Goal: Information Seeking & Learning: Find specific fact

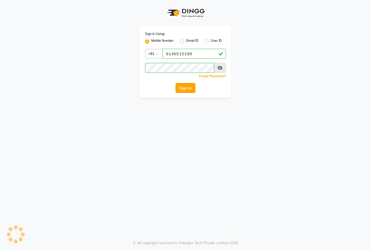
click at [179, 87] on button "Sign In" at bounding box center [186, 88] width 20 height 10
click at [186, 85] on div "Sign In" at bounding box center [185, 88] width 81 height 10
click at [186, 91] on div "Sign In" at bounding box center [185, 88] width 81 height 10
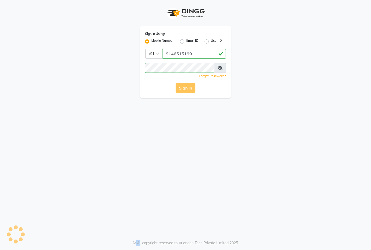
click at [186, 91] on div "Sign In" at bounding box center [185, 88] width 81 height 10
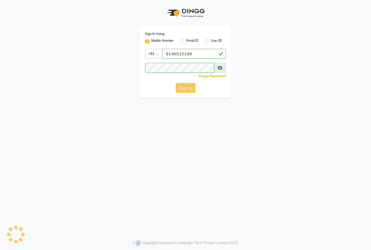
click at [186, 91] on div "Sign In" at bounding box center [185, 88] width 81 height 10
click at [185, 91] on div "Sign In" at bounding box center [185, 88] width 81 height 10
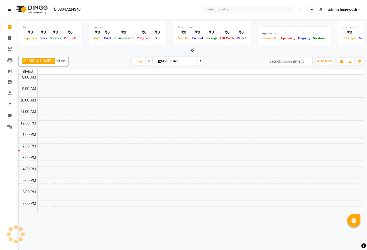
select select "en"
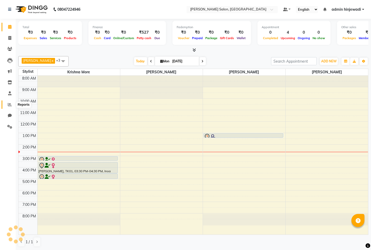
click at [10, 104] on icon at bounding box center [10, 105] width 4 height 4
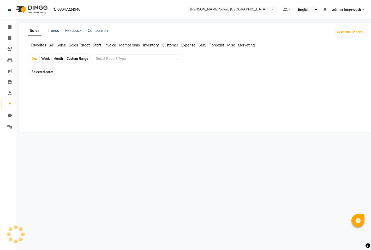
click at [54, 57] on div "Month" at bounding box center [58, 58] width 12 height 7
select select "9"
select select "2025"
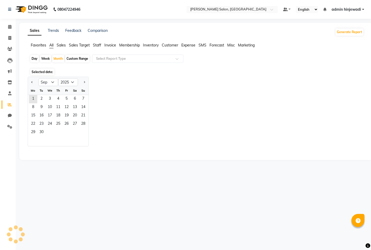
click at [29, 81] on div at bounding box center [33, 82] width 10 height 8
click at [32, 82] on span "Previous month" at bounding box center [32, 82] width 2 height 2
select select "8"
click at [70, 100] on span "1" at bounding box center [66, 99] width 8 height 8
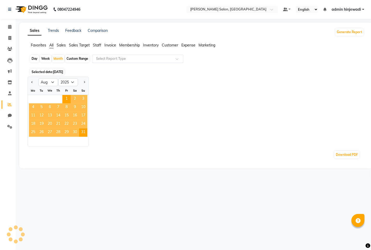
click at [98, 58] on input "text" at bounding box center [132, 58] width 75 height 5
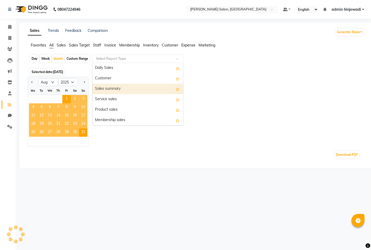
click at [209, 83] on div "Jan Feb Mar Apr May Jun [DATE] Aug Sep Oct Nov [DATE] 2016 2017 2018 2019 2020 …" at bounding box center [196, 112] width 336 height 70
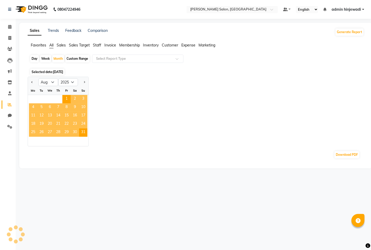
click at [66, 45] on ul "Favorites All Sales Sales Target Staff Invoice Membership Inventory Customer Ex…" at bounding box center [196, 46] width 336 height 6
click at [76, 44] on span "Sales Target" at bounding box center [79, 45] width 21 height 5
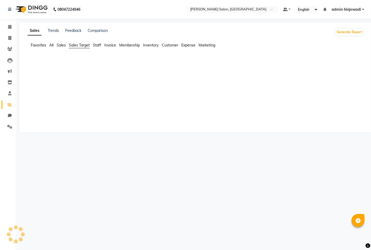
click at [62, 45] on span "Sales" at bounding box center [61, 45] width 9 height 5
select select "8"
select select "2025"
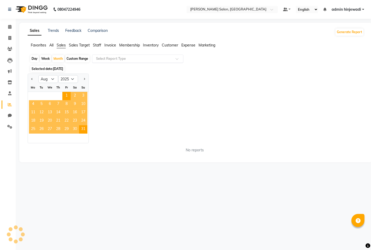
click at [111, 56] on input "text" at bounding box center [132, 58] width 75 height 5
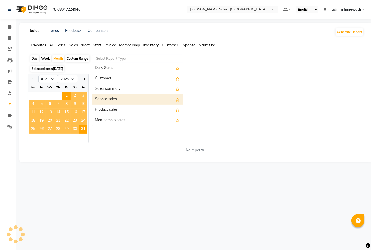
click at [118, 100] on div "Service sales" at bounding box center [137, 99] width 91 height 10
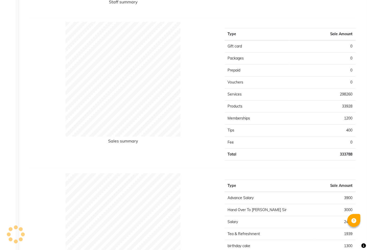
scroll to position [522, 0]
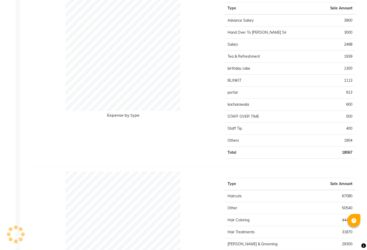
select select "full_report"
select select "pdf"
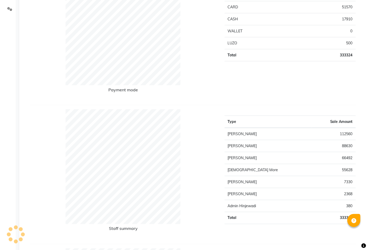
scroll to position [0, 0]
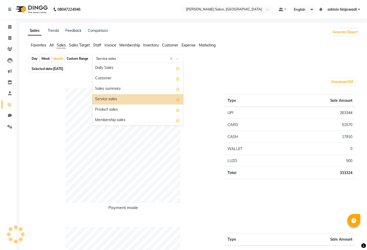
click at [161, 60] on input "text" at bounding box center [132, 58] width 75 height 5
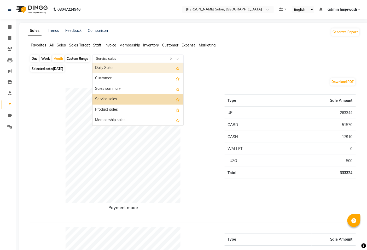
click at [169, 58] on input "text" at bounding box center [132, 58] width 75 height 5
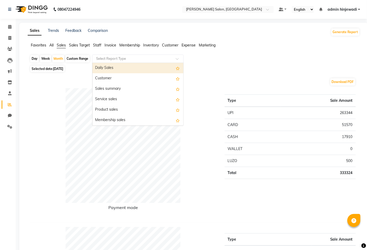
click at [173, 59] on div at bounding box center [137, 58] width 91 height 5
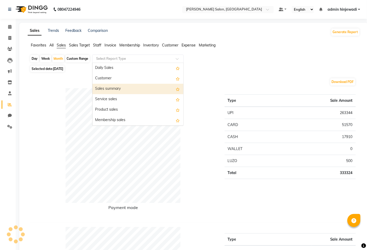
click at [149, 89] on div "Sales summary" at bounding box center [137, 89] width 91 height 10
select select "full_report"
select select "pdf"
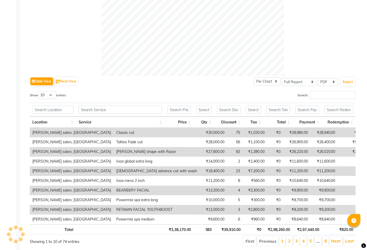
scroll to position [209, 0]
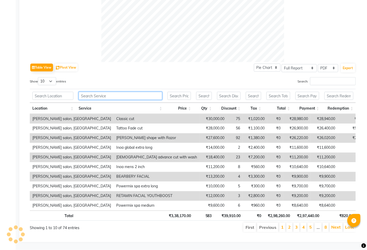
click at [112, 93] on input "text" at bounding box center [121, 96] width 84 height 8
click at [327, 77] on input "Search:" at bounding box center [333, 81] width 46 height 8
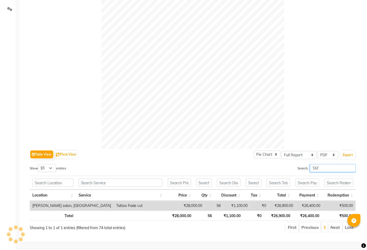
scroll to position [122, 0]
type input "TATT"
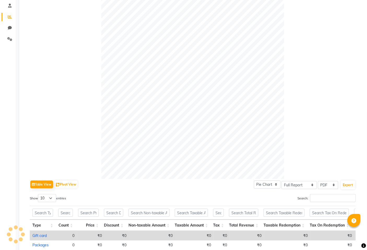
scroll to position [0, 0]
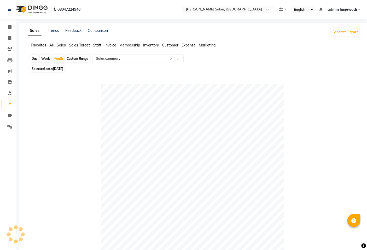
click at [126, 56] on input "text" at bounding box center [132, 58] width 75 height 5
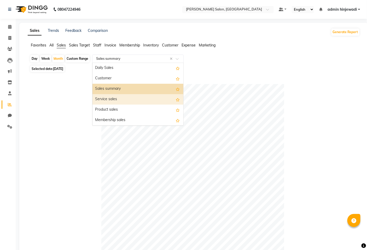
click at [112, 100] on div "Service sales" at bounding box center [137, 99] width 91 height 10
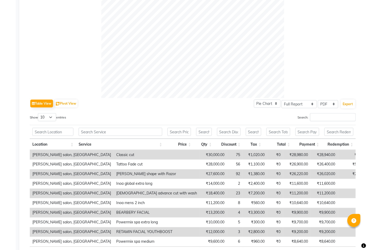
scroll to position [174, 0]
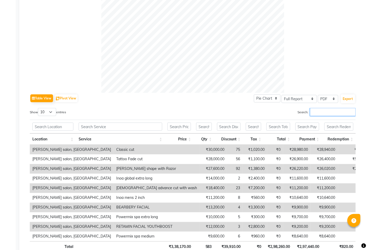
click at [311, 113] on input "Search:" at bounding box center [333, 112] width 46 height 8
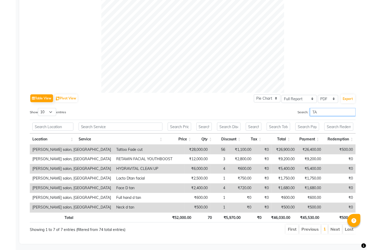
type input "T"
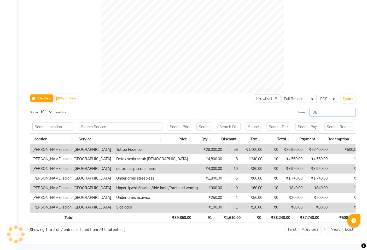
type input "D"
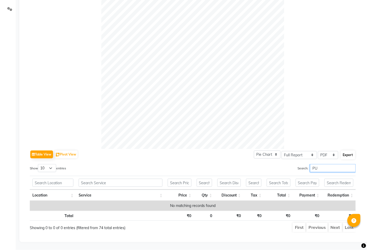
scroll to position [122, 0]
type input "P"
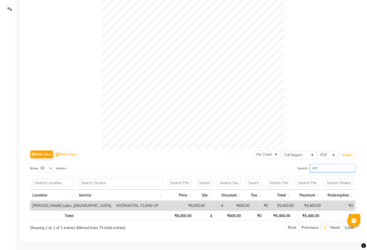
type input "H"
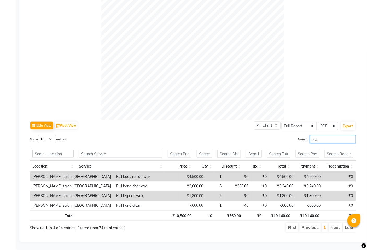
type input "F"
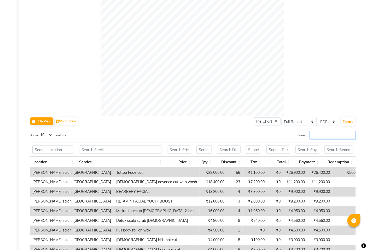
scroll to position [174, 0]
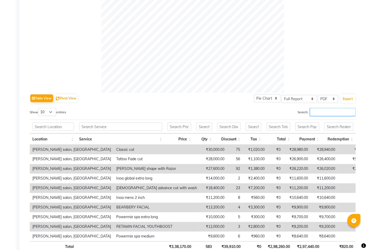
click at [332, 111] on input "Search:" at bounding box center [333, 112] width 46 height 8
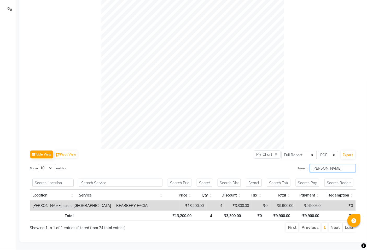
scroll to position [122, 0]
type input "B"
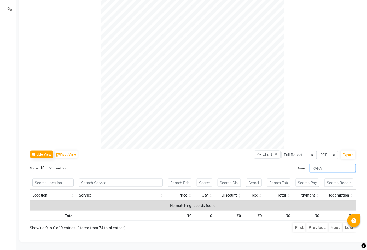
click at [327, 164] on input "PAPA" at bounding box center [333, 168] width 46 height 8
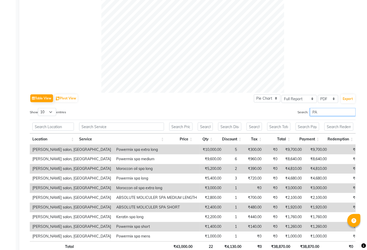
type input "P"
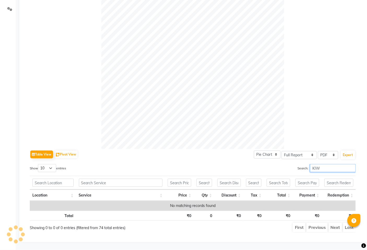
scroll to position [122, 0]
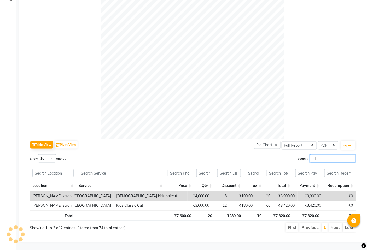
type input "K"
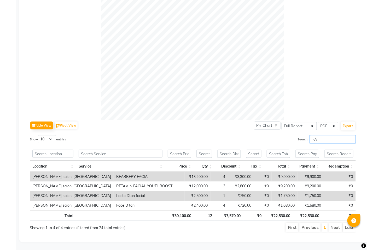
type input "F"
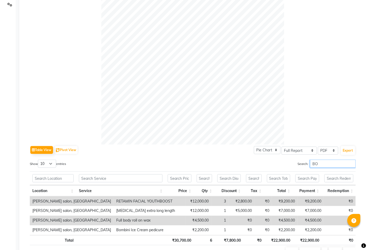
scroll to position [151, 0]
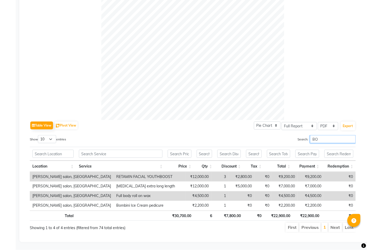
type input "B"
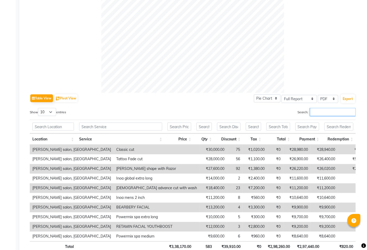
click at [325, 110] on input "Search:" at bounding box center [333, 112] width 46 height 8
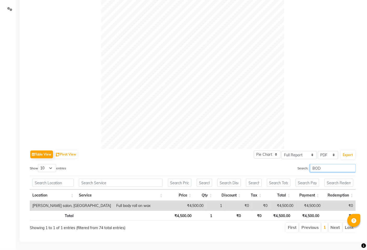
scroll to position [122, 0]
type input "B"
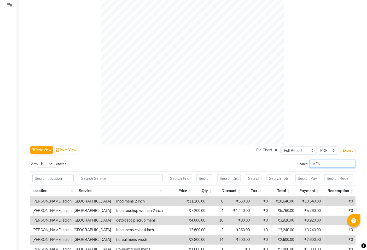
scroll to position [174, 0]
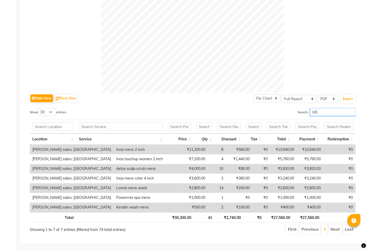
type input "M"
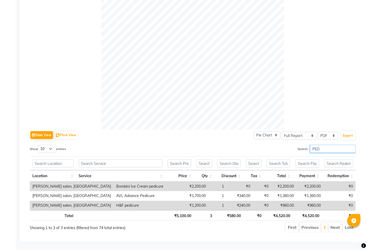
scroll to position [141, 0]
click at [332, 145] on input "PEDI" at bounding box center [333, 149] width 46 height 8
type input "P"
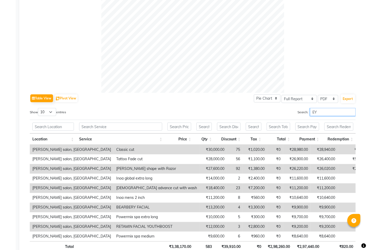
scroll to position [122, 0]
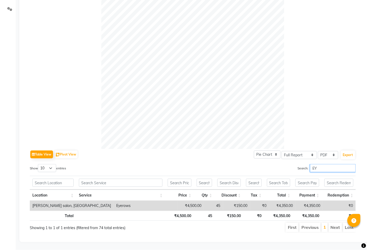
type input "E"
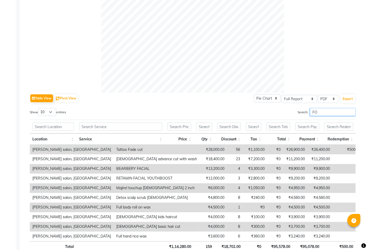
scroll to position [132, 0]
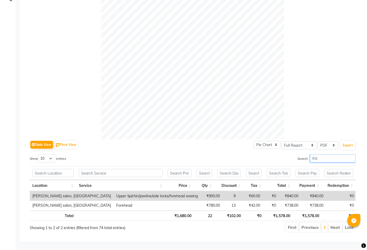
type input "F"
type input "U"
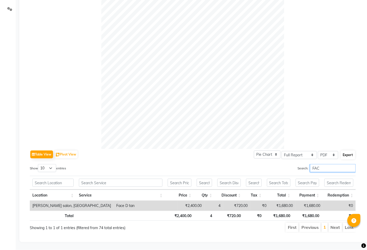
scroll to position [151, 0]
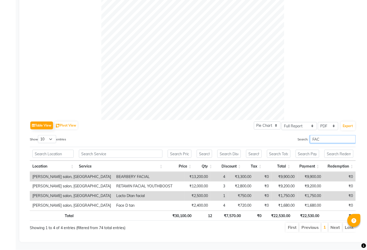
click at [320, 136] on input "FAC" at bounding box center [333, 139] width 46 height 8
type input "F"
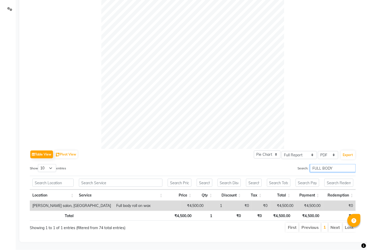
type input "FULL BODY"
click at [352, 164] on input "FULL BODY" at bounding box center [333, 168] width 46 height 8
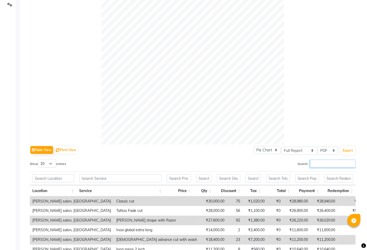
scroll to position [174, 0]
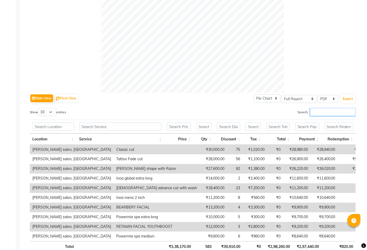
click at [312, 111] on input "Search:" at bounding box center [333, 112] width 46 height 8
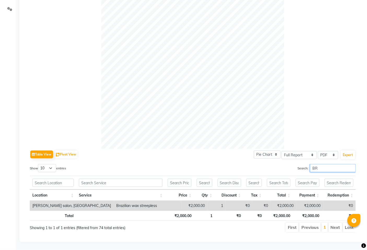
scroll to position [122, 0]
click at [340, 164] on input "BRAZZ" at bounding box center [333, 168] width 46 height 8
type input "B"
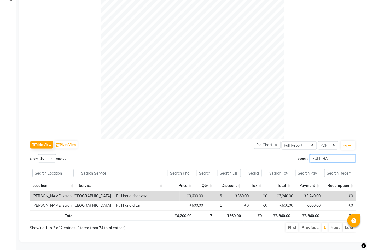
scroll to position [132, 0]
click at [336, 155] on input "FULL HAN" at bounding box center [333, 159] width 46 height 8
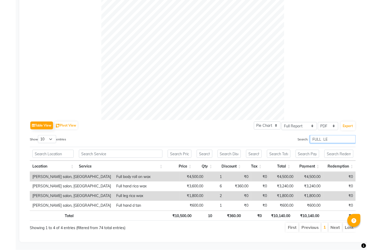
scroll to position [122, 0]
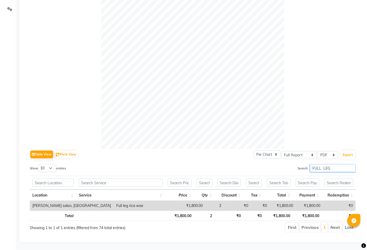
click at [334, 164] on input "FULL LEG" at bounding box center [333, 168] width 46 height 8
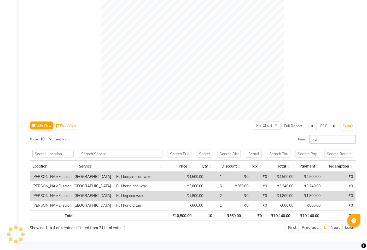
type input "F"
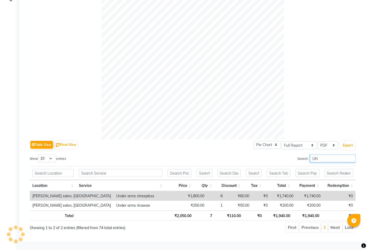
scroll to position [132, 0]
click at [325, 155] on input "UND" at bounding box center [333, 159] width 46 height 8
type input "U"
click at [331, 157] on input "CLAS" at bounding box center [333, 159] width 46 height 8
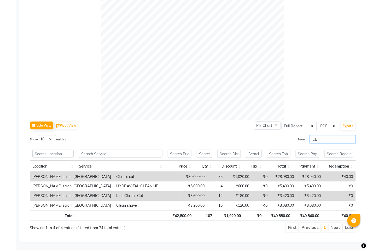
type input "C"
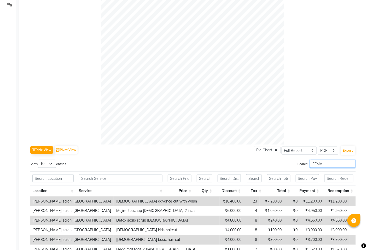
scroll to position [174, 0]
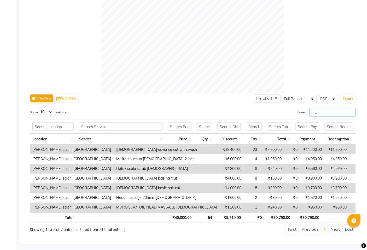
type input "F"
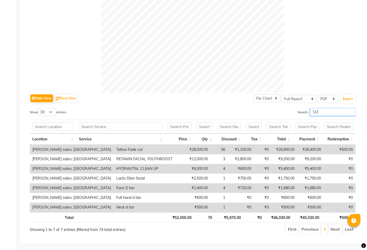
scroll to position [122, 0]
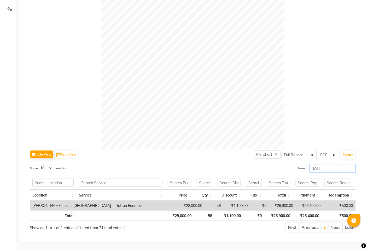
type input "TATT"
click at [327, 164] on input "TATT" at bounding box center [333, 168] width 46 height 8
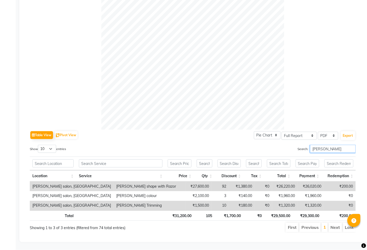
scroll to position [141, 0]
click at [335, 145] on input "[PERSON_NAME]" at bounding box center [333, 149] width 46 height 8
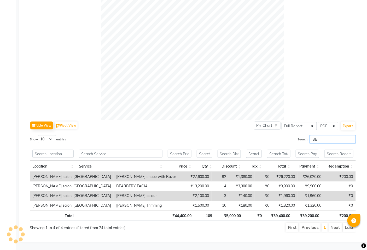
type input "B"
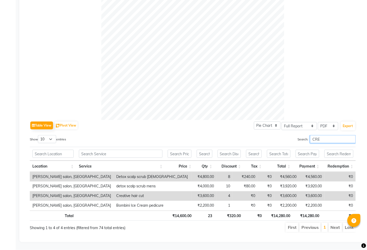
scroll to position [132, 0]
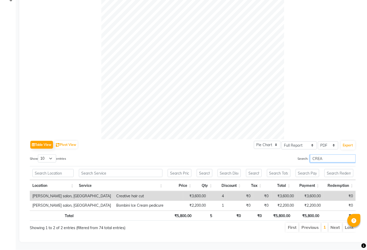
click at [328, 157] on input "CREA" at bounding box center [333, 159] width 46 height 8
type input "C"
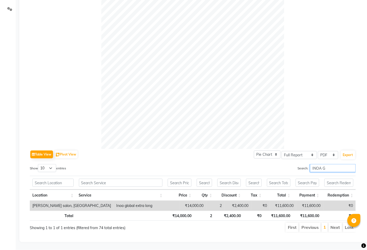
scroll to position [122, 0]
type input "I"
type input "M"
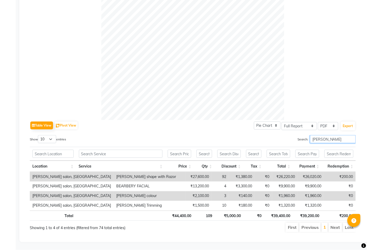
scroll to position [141, 0]
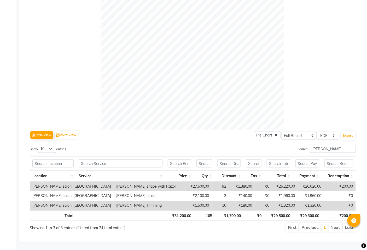
click at [328, 157] on th at bounding box center [339, 164] width 34 height 14
drag, startPoint x: 328, startPoint y: 149, endPoint x: 328, endPoint y: 146, distance: 2.7
click at [328, 148] on div "Search: [PERSON_NAME]" at bounding box center [276, 150] width 159 height 10
click at [328, 145] on input "[PERSON_NAME]" at bounding box center [333, 149] width 46 height 8
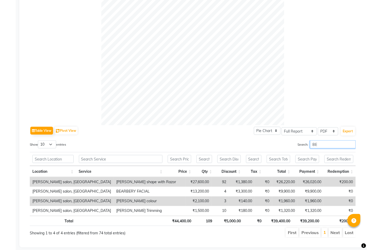
type input "B"
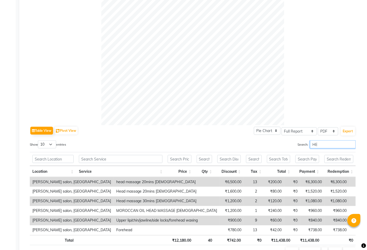
type input "H"
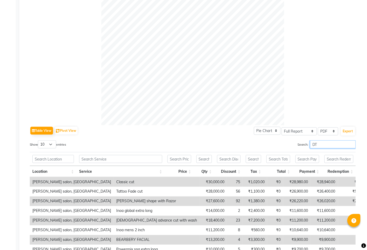
scroll to position [122, 0]
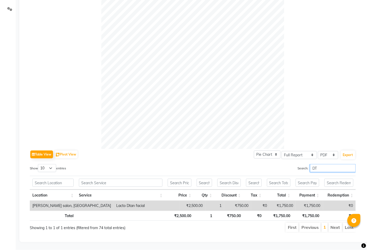
type input "D"
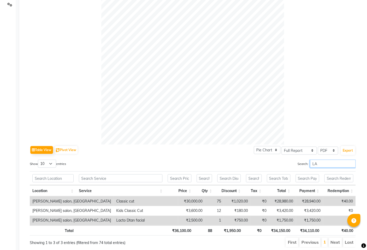
scroll to position [141, 0]
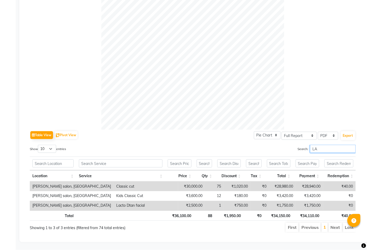
type input "L"
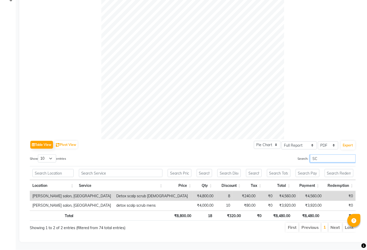
scroll to position [132, 0]
type input "S"
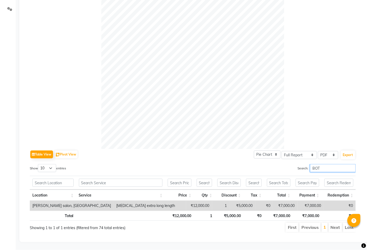
scroll to position [122, 0]
type input "B"
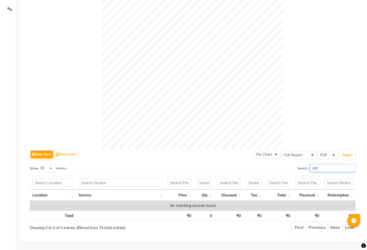
type input "A"
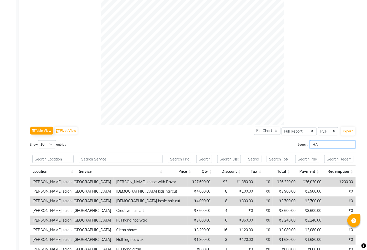
type input "H"
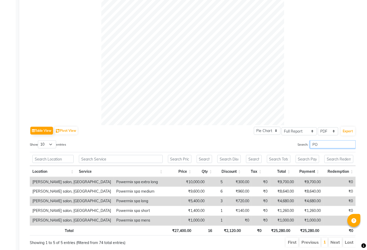
click at [319, 145] on input "PO" at bounding box center [333, 144] width 46 height 8
type input "P"
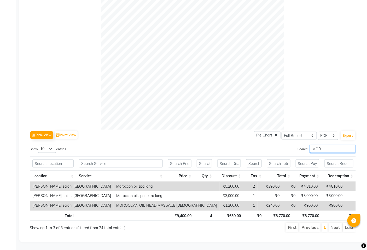
click at [329, 145] on input "MOR" at bounding box center [333, 149] width 46 height 8
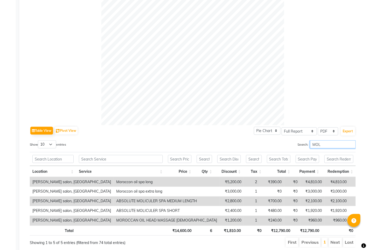
scroll to position [132, 0]
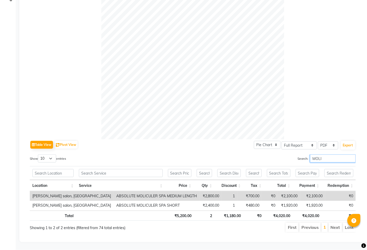
type input "MOLI"
